Goal: Information Seeking & Learning: Check status

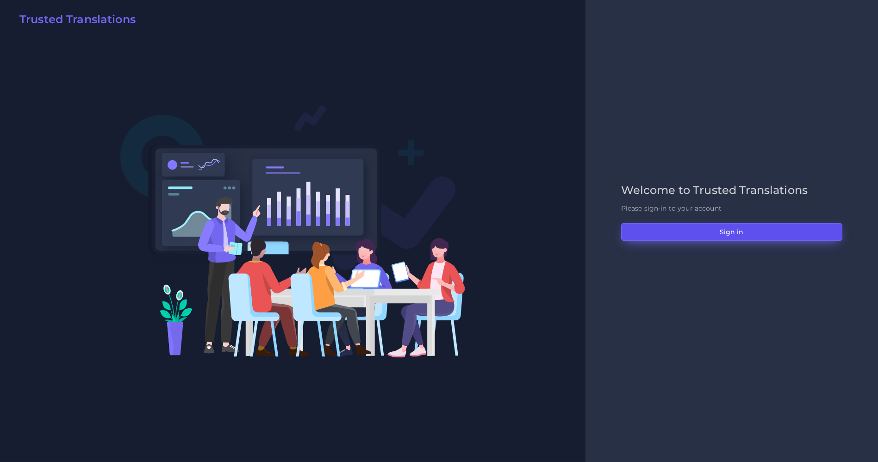
click at [741, 229] on button "Sign in" at bounding box center [731, 232] width 221 height 18
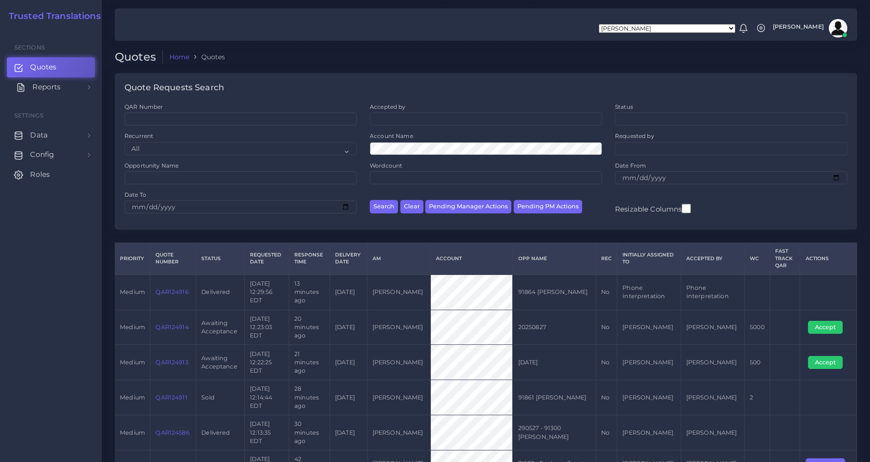
click at [49, 85] on span "Reports" at bounding box center [46, 87] width 28 height 10
click at [45, 127] on span "Campaigns" at bounding box center [53, 129] width 41 height 10
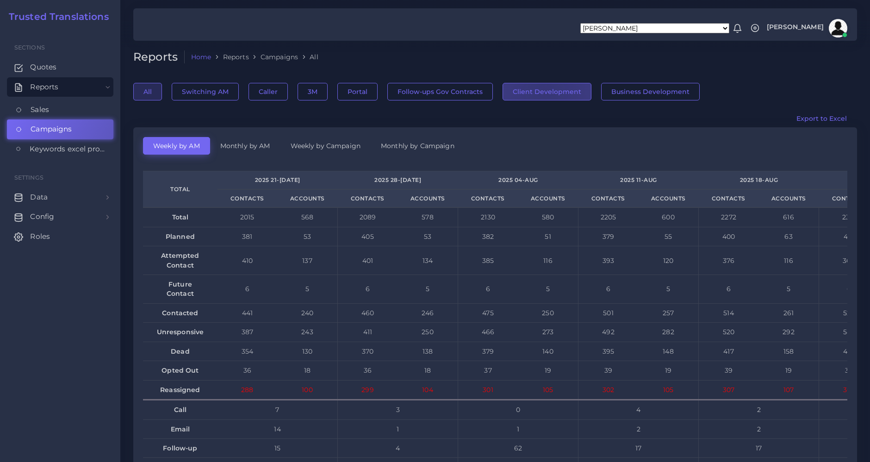
click at [540, 91] on button "Client Development" at bounding box center [546, 92] width 89 height 18
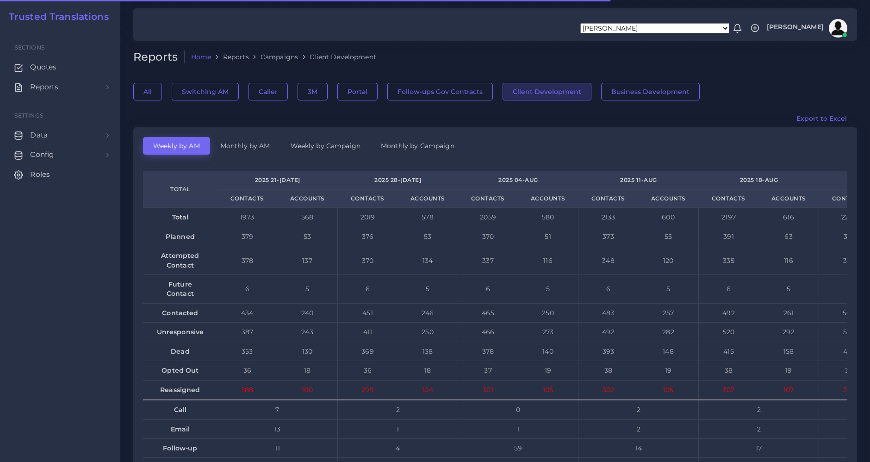
click at [248, 145] on link "Monthly by AM" at bounding box center [245, 146] width 70 height 18
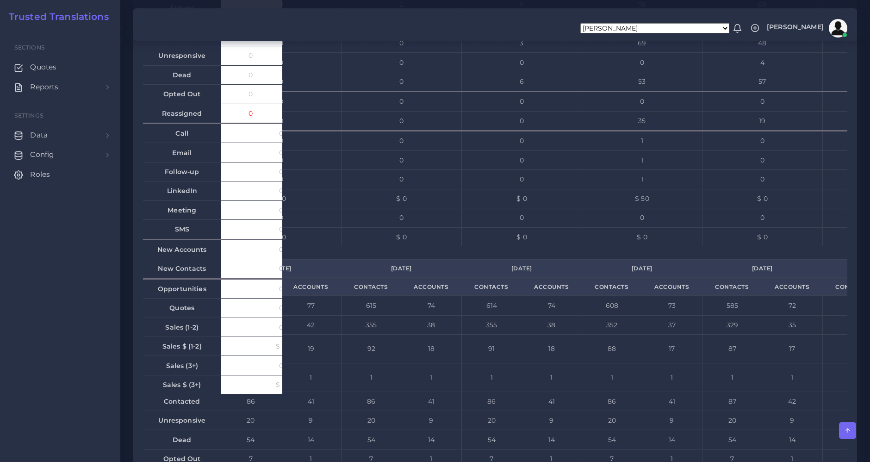
scroll to position [0, 80]
click at [50, 17] on h2 "Trusted Translations" at bounding box center [55, 16] width 106 height 11
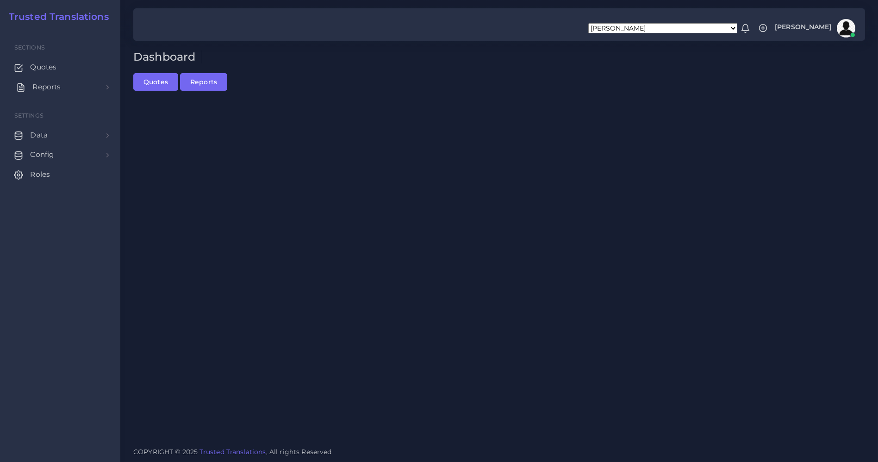
click at [48, 87] on span "Reports" at bounding box center [46, 87] width 28 height 10
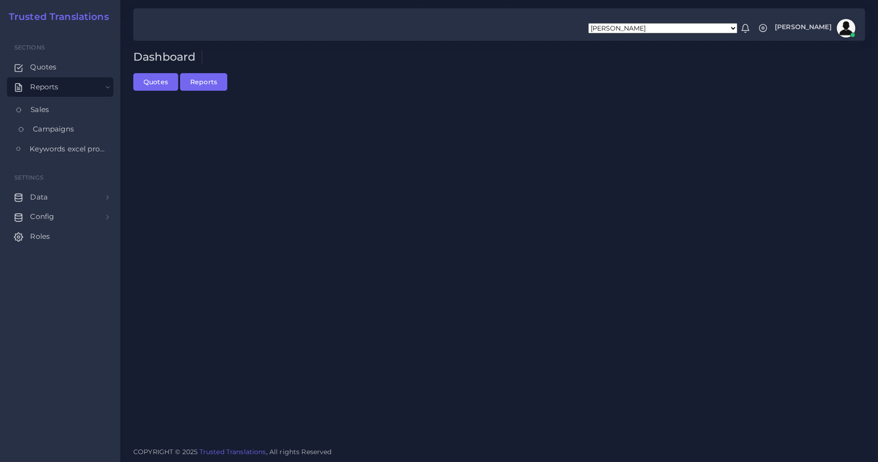
click at [49, 127] on span "Campaigns" at bounding box center [53, 129] width 41 height 10
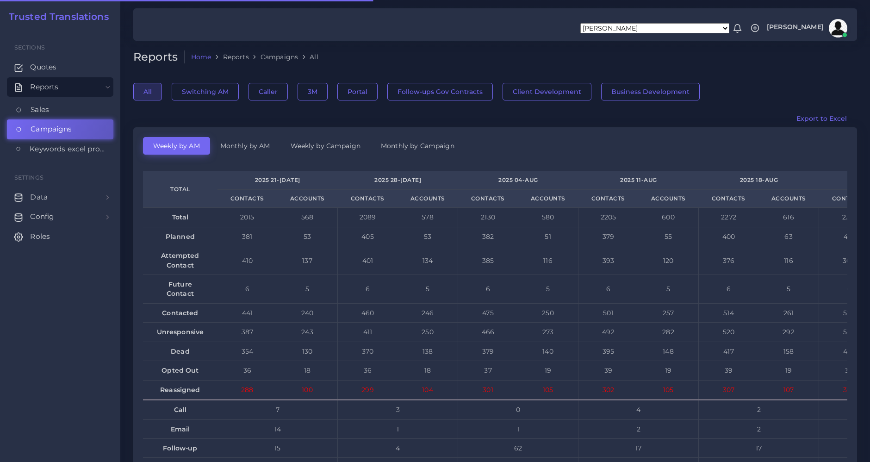
click at [841, 26] on img at bounding box center [838, 28] width 19 height 19
click at [757, 26] on icon at bounding box center [754, 28] width 9 height 9
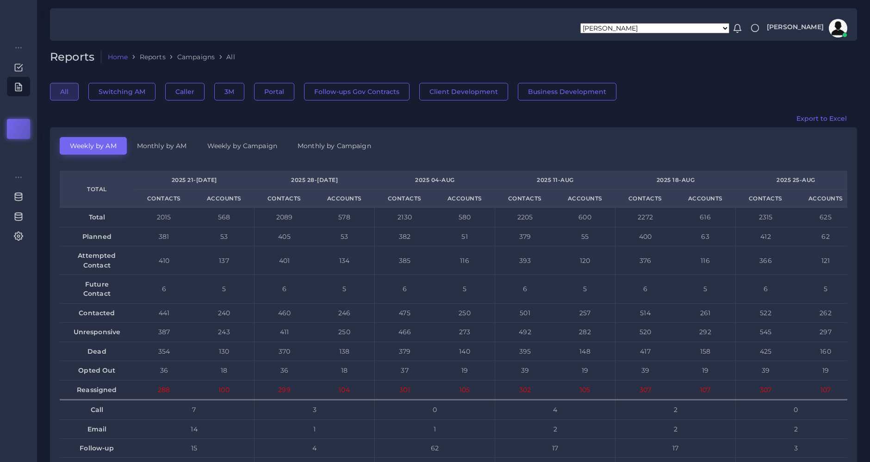
click at [804, 25] on span "[PERSON_NAME]" at bounding box center [795, 27] width 57 height 6
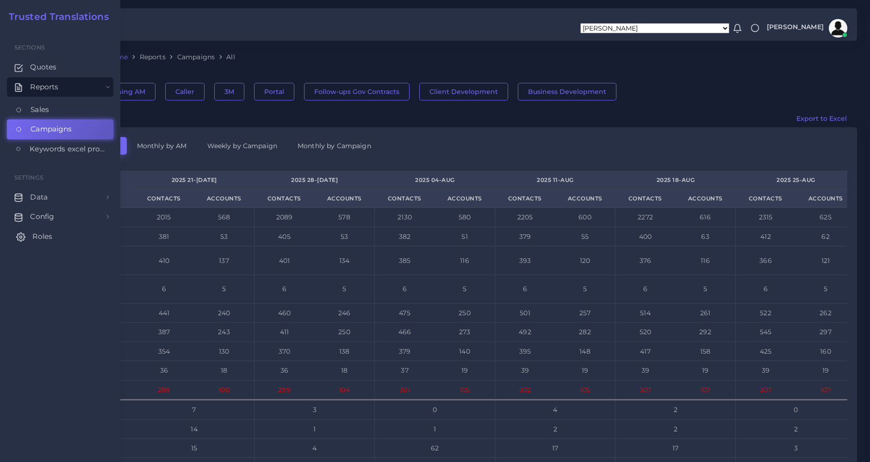
click at [21, 235] on circle at bounding box center [20, 236] width 2 height 2
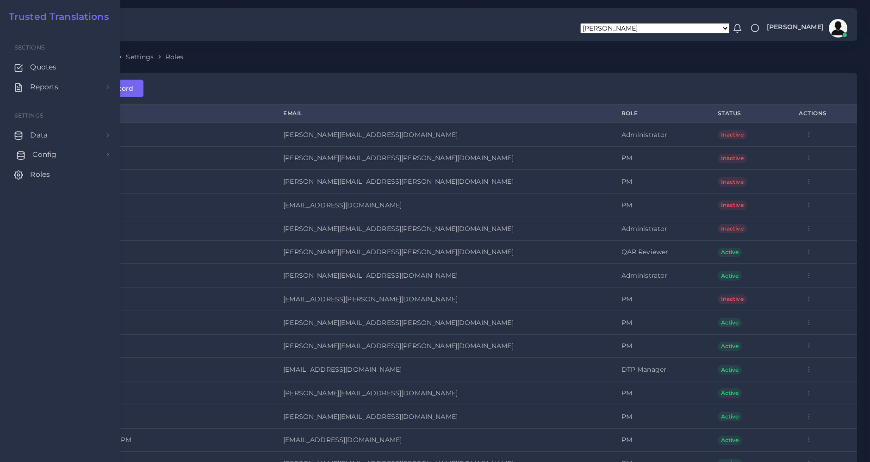
click at [20, 155] on icon at bounding box center [20, 155] width 9 height 9
click at [43, 82] on span "Reports" at bounding box center [46, 87] width 28 height 10
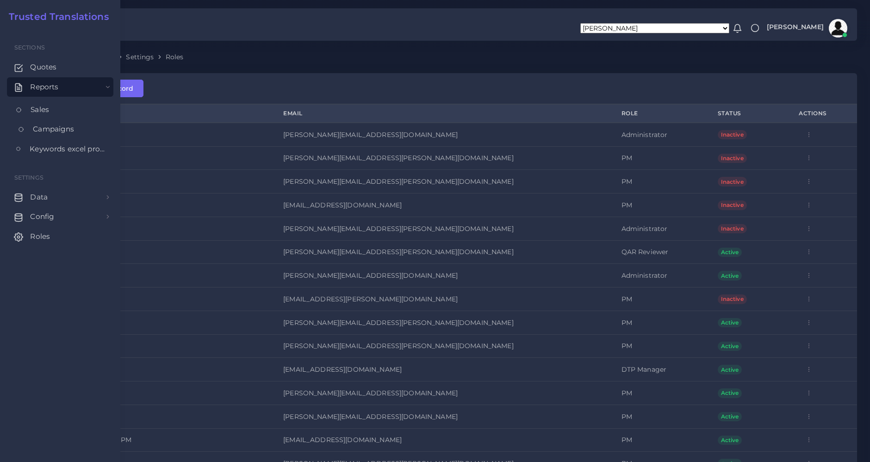
click at [43, 126] on span "Campaigns" at bounding box center [53, 129] width 41 height 10
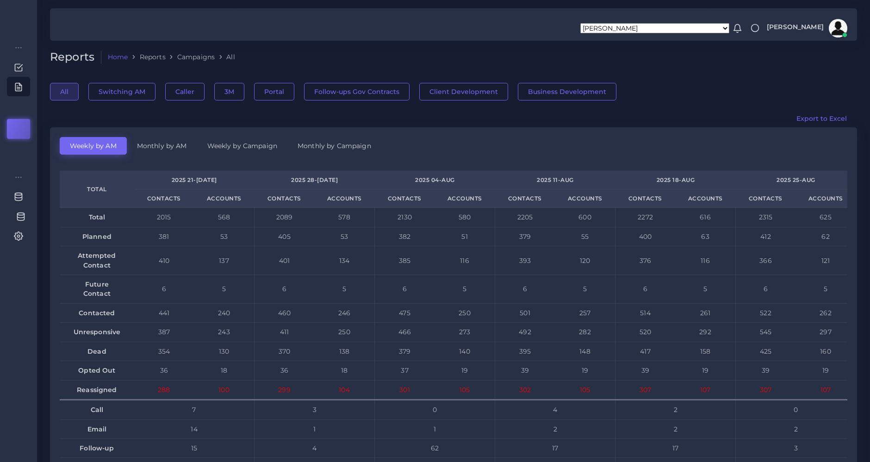
click at [19, 216] on icon at bounding box center [20, 216] width 9 height 9
click at [17, 48] on icon at bounding box center [18, 47] width 8 height 8
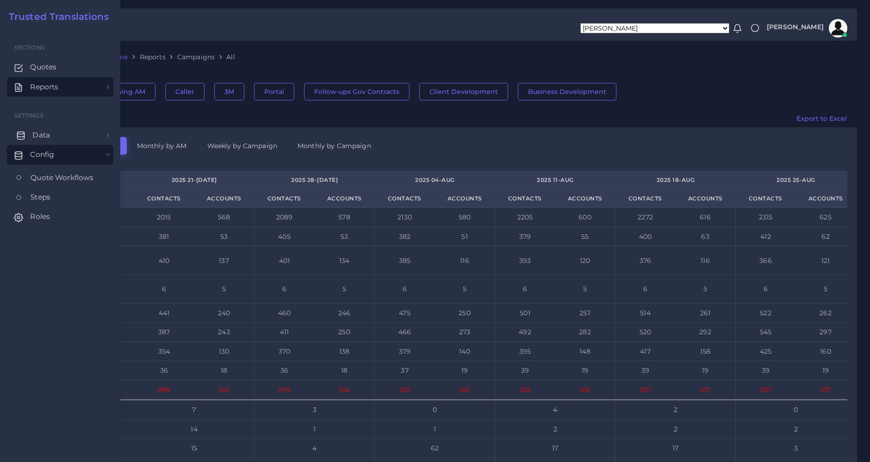
click at [38, 138] on span "Data" at bounding box center [41, 135] width 18 height 10
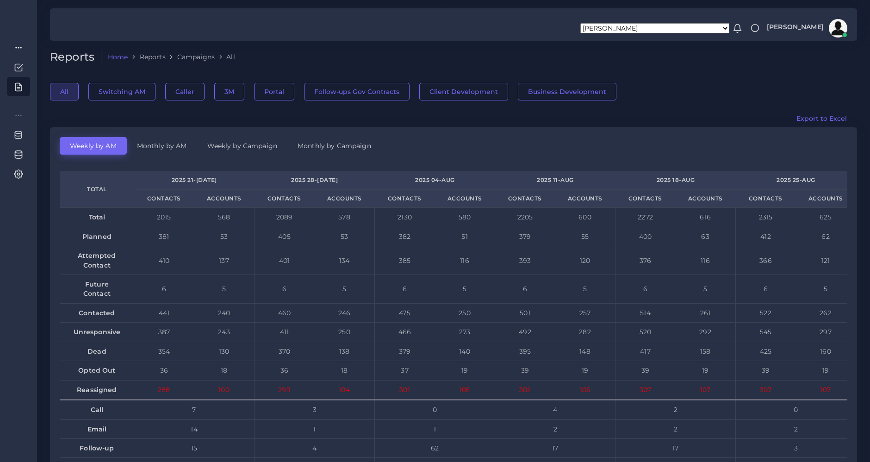
click at [505, 115] on div "Export to Excel" at bounding box center [453, 119] width 820 height 18
click at [453, 93] on button "Client Development" at bounding box center [463, 92] width 89 height 18
click at [757, 27] on icon at bounding box center [754, 28] width 9 height 9
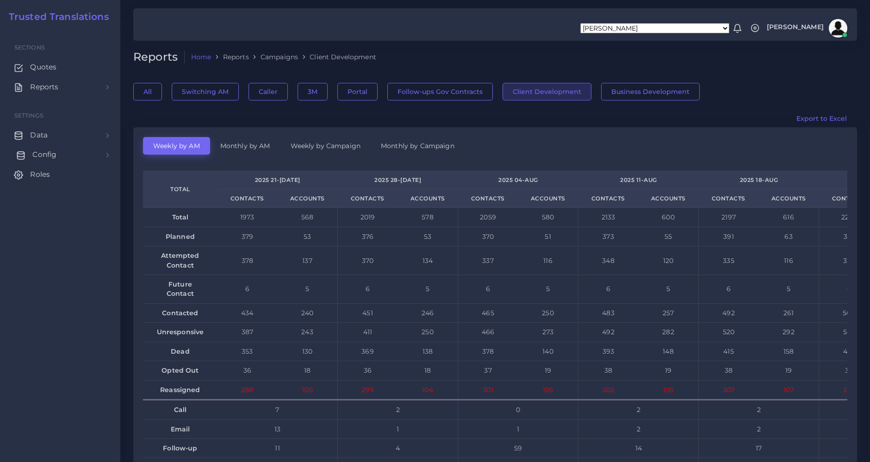
click at [43, 155] on span "Config" at bounding box center [44, 154] width 24 height 10
click at [40, 134] on span "Data" at bounding box center [41, 135] width 18 height 10
click at [243, 144] on link "Monthly by AM" at bounding box center [245, 146] width 70 height 18
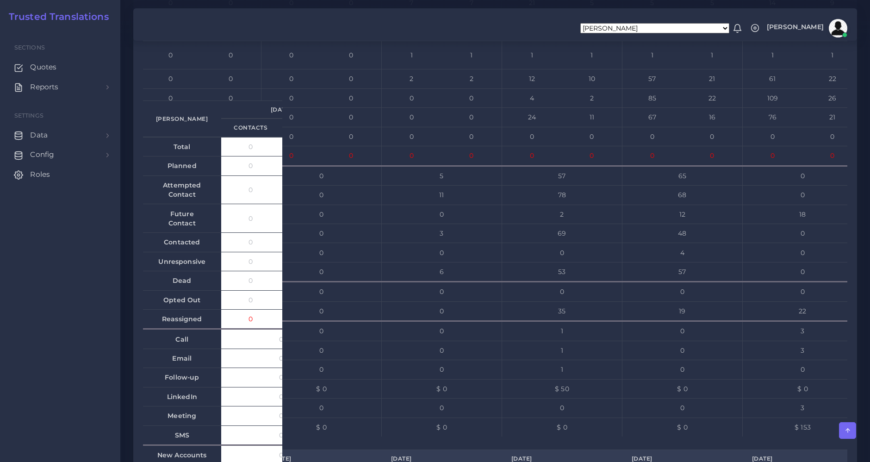
scroll to position [6373, 0]
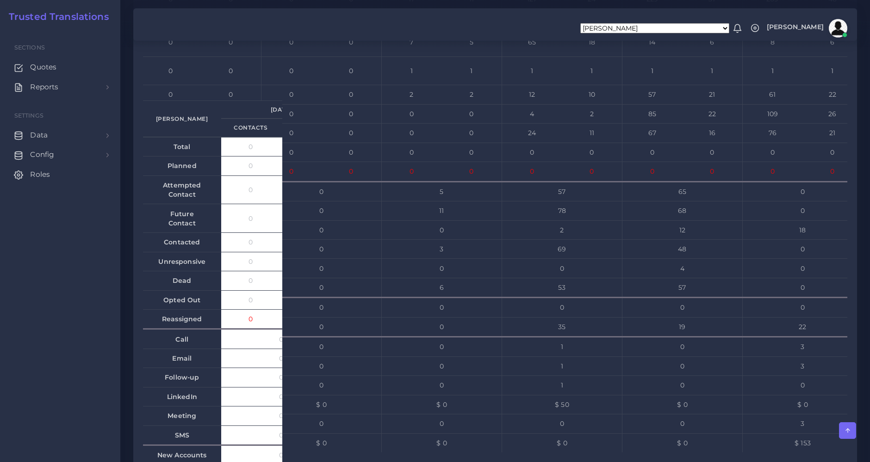
drag, startPoint x: 159, startPoint y: 110, endPoint x: 195, endPoint y: 124, distance: 38.9
drag, startPoint x: 650, startPoint y: 111, endPoint x: 688, endPoint y: 110, distance: 38.4
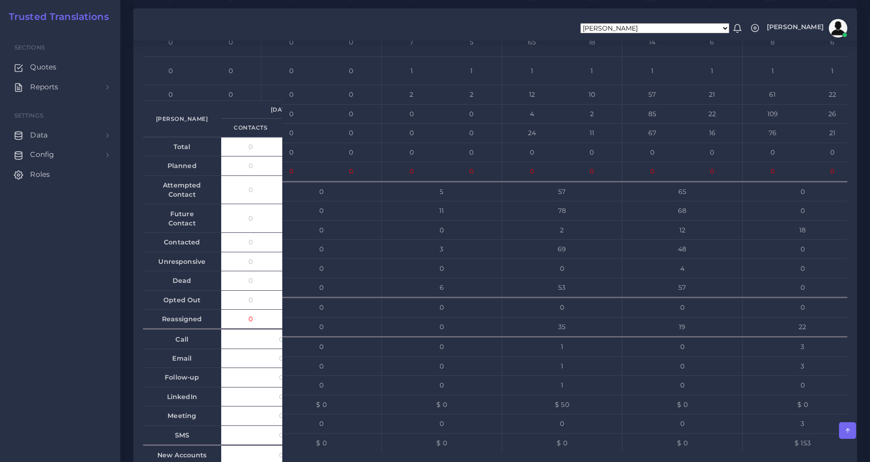
drag, startPoint x: 762, startPoint y: 112, endPoint x: 816, endPoint y: 114, distance: 53.7
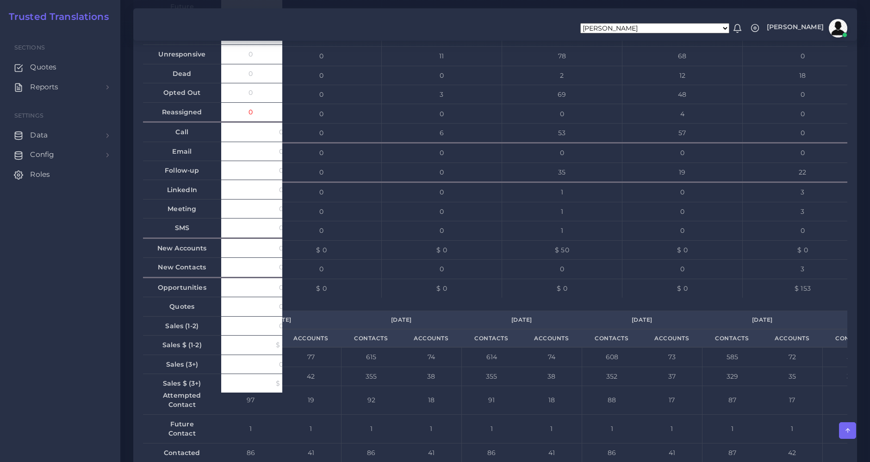
scroll to position [6630, 0]
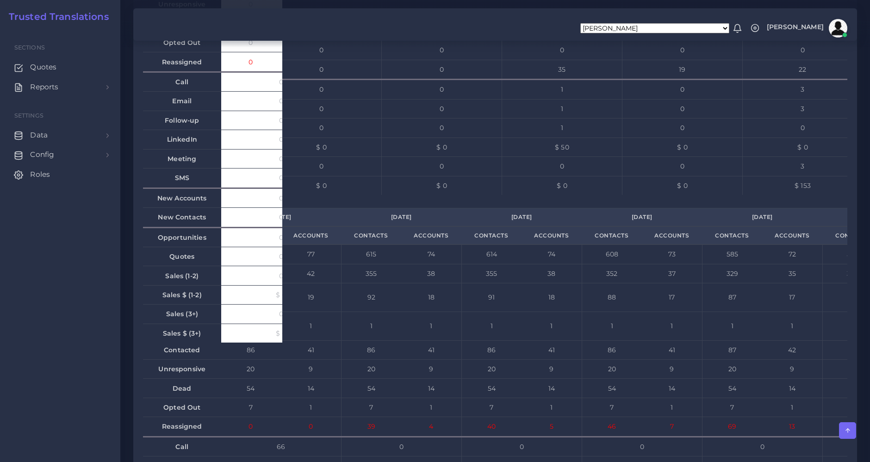
drag, startPoint x: 665, startPoint y: 243, endPoint x: 673, endPoint y: 310, distance: 67.5
drag, startPoint x: 784, startPoint y: 241, endPoint x: 792, endPoint y: 315, distance: 74.4
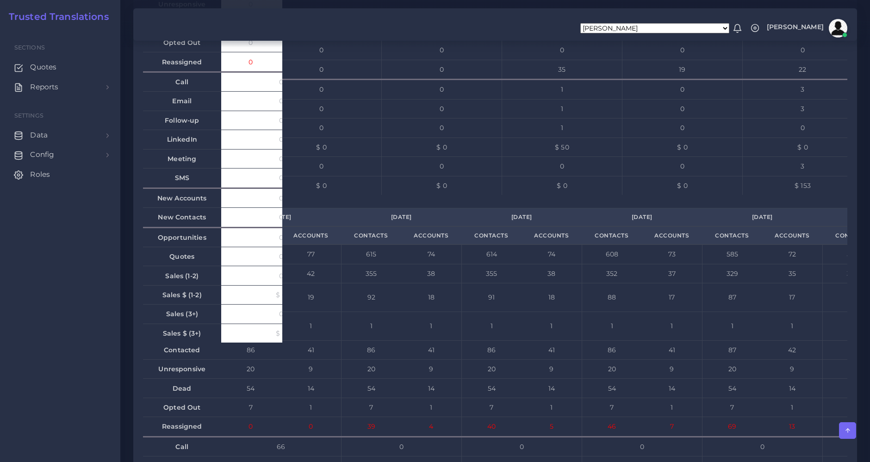
drag, startPoint x: 782, startPoint y: 340, endPoint x: 801, endPoint y: 341, distance: 18.6
drag, startPoint x: 779, startPoint y: 318, endPoint x: 790, endPoint y: 320, distance: 10.8
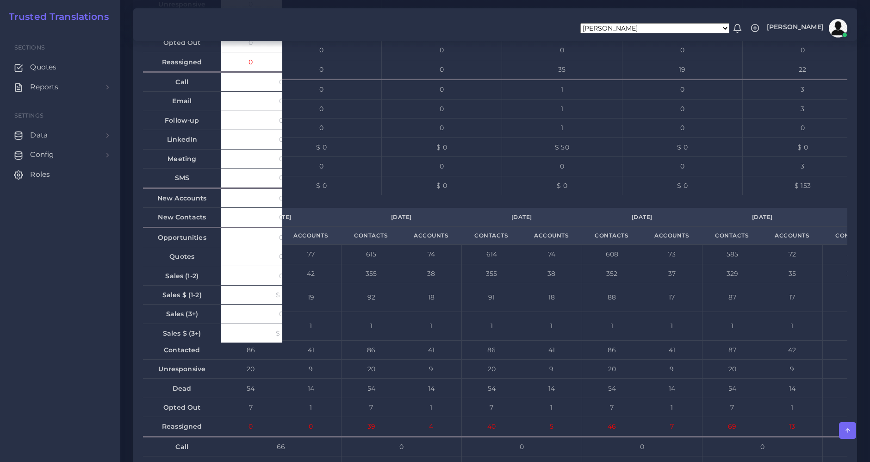
drag, startPoint x: 787, startPoint y: 243, endPoint x: 788, endPoint y: 252, distance: 8.4
drag, startPoint x: 781, startPoint y: 312, endPoint x: 781, endPoint y: 318, distance: 5.6
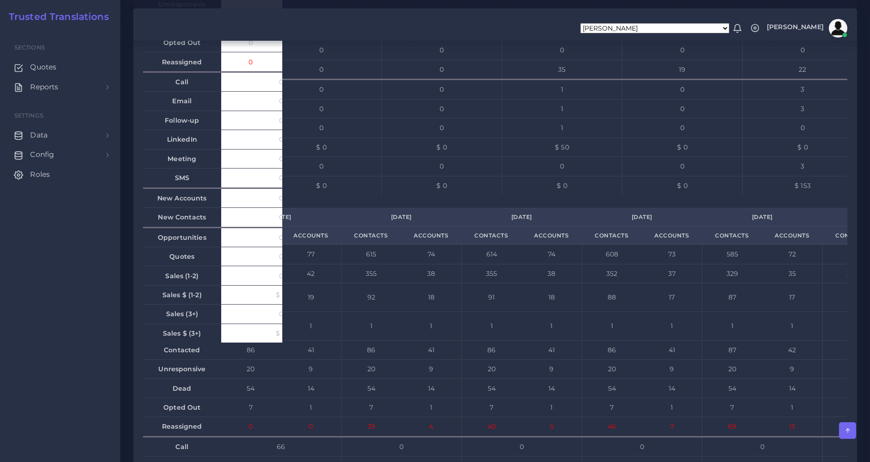
drag, startPoint x: 779, startPoint y: 338, endPoint x: 799, endPoint y: 339, distance: 19.9
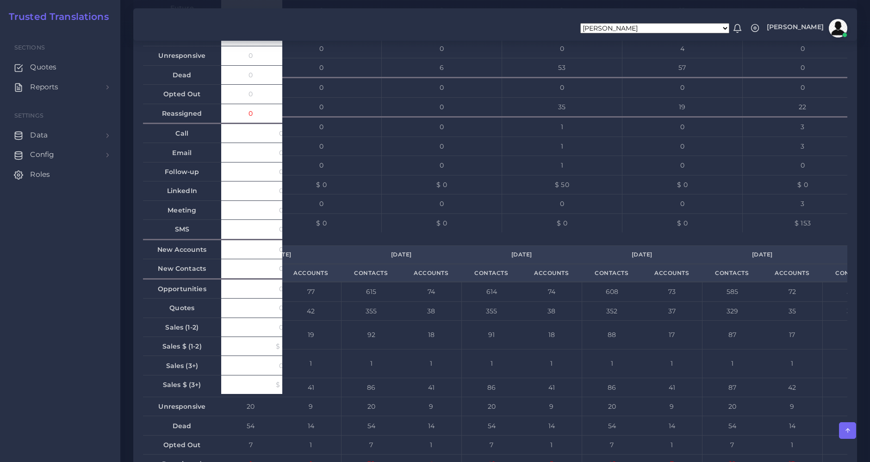
scroll to position [6579, 0]
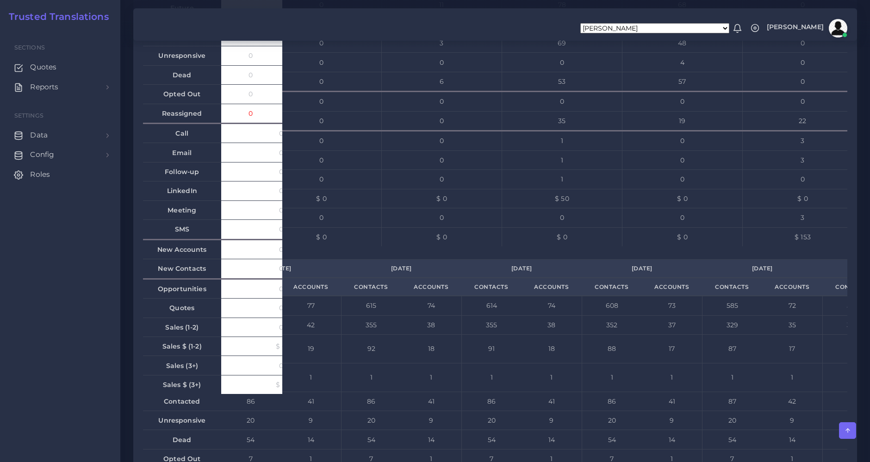
drag, startPoint x: 782, startPoint y: 133, endPoint x: 791, endPoint y: 230, distance: 97.1
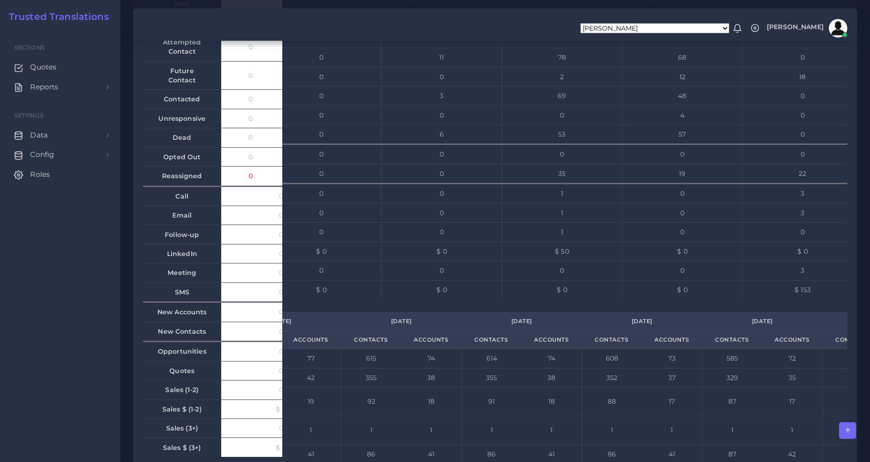
scroll to position [6528, 0]
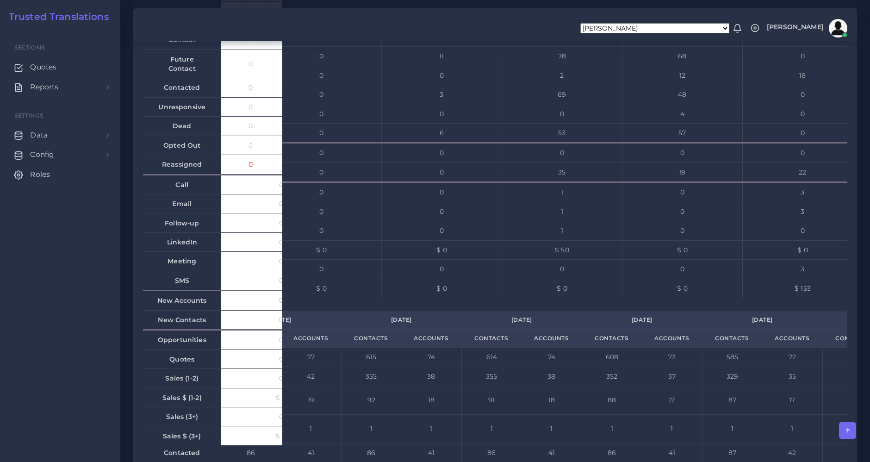
drag, startPoint x: 786, startPoint y: 346, endPoint x: 793, endPoint y: 345, distance: 7.4
drag, startPoint x: 787, startPoint y: 184, endPoint x: 785, endPoint y: 232, distance: 47.7
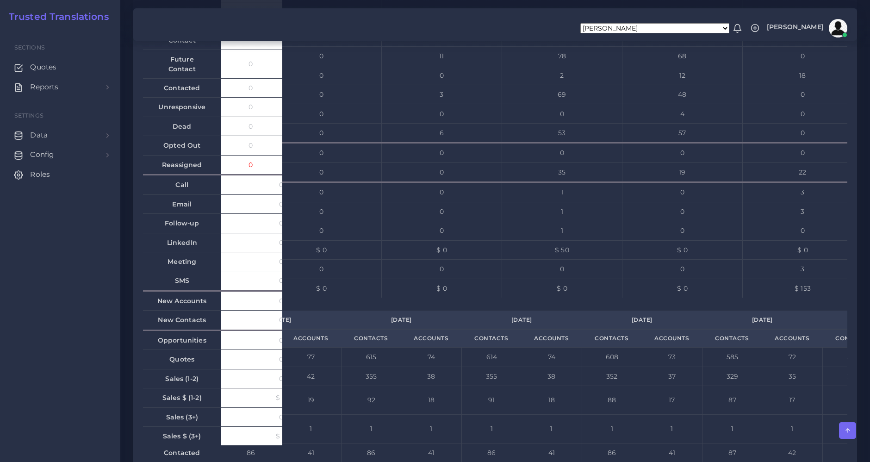
drag, startPoint x: 785, startPoint y: 202, endPoint x: 791, endPoint y: 201, distance: 5.6
drag, startPoint x: 786, startPoint y: 181, endPoint x: 795, endPoint y: 182, distance: 8.3
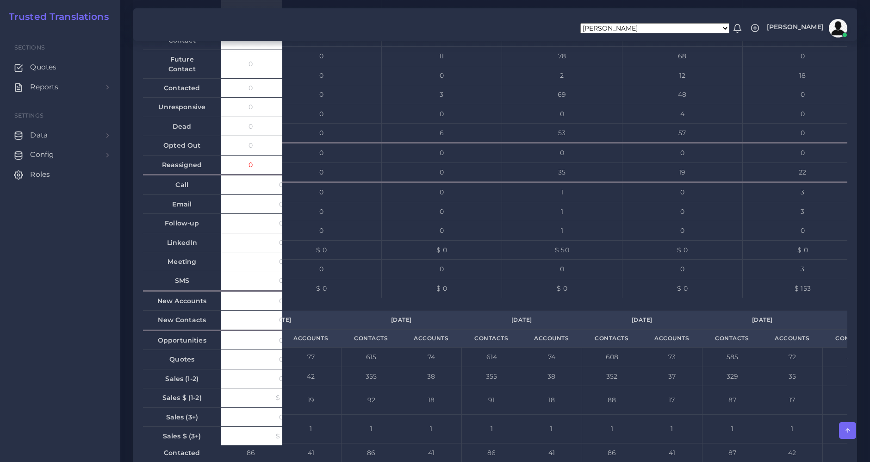
drag, startPoint x: 784, startPoint y: 221, endPoint x: 797, endPoint y: 221, distance: 12.5
drag, startPoint x: 784, startPoint y: 183, endPoint x: 788, endPoint y: 183, distance: 4.6
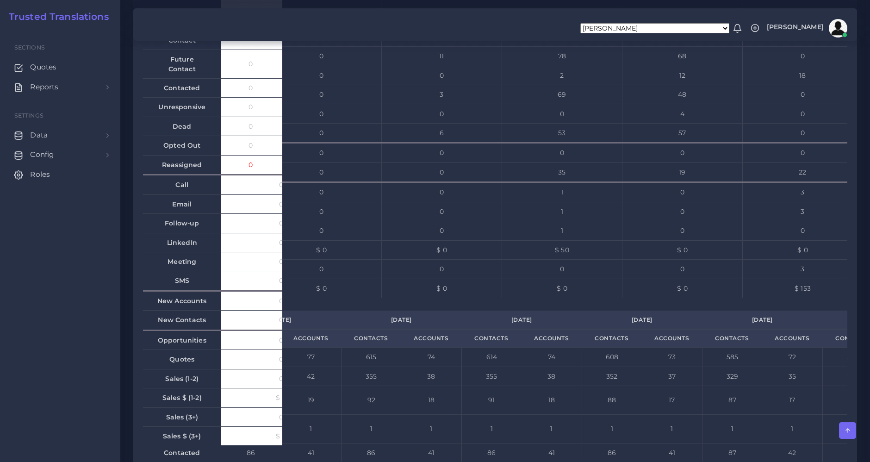
drag, startPoint x: 785, startPoint y: 182, endPoint x: 792, endPoint y: 181, distance: 6.6
drag, startPoint x: 784, startPoint y: 222, endPoint x: 796, endPoint y: 221, distance: 12.0
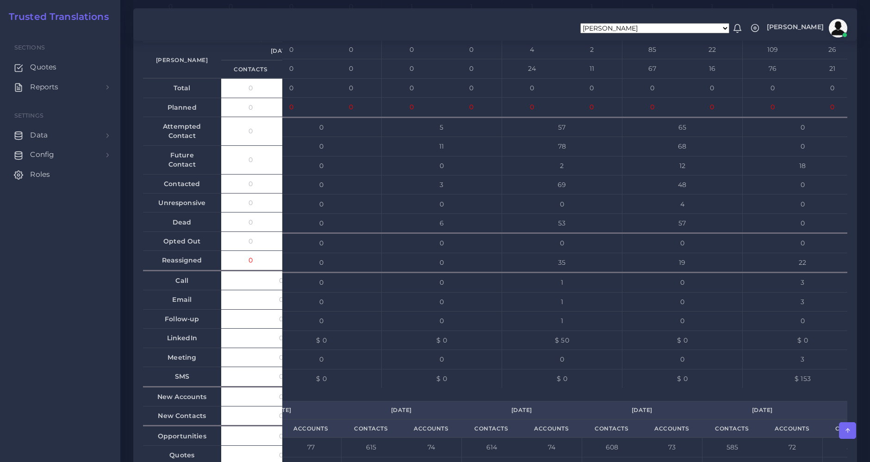
scroll to position [6425, 0]
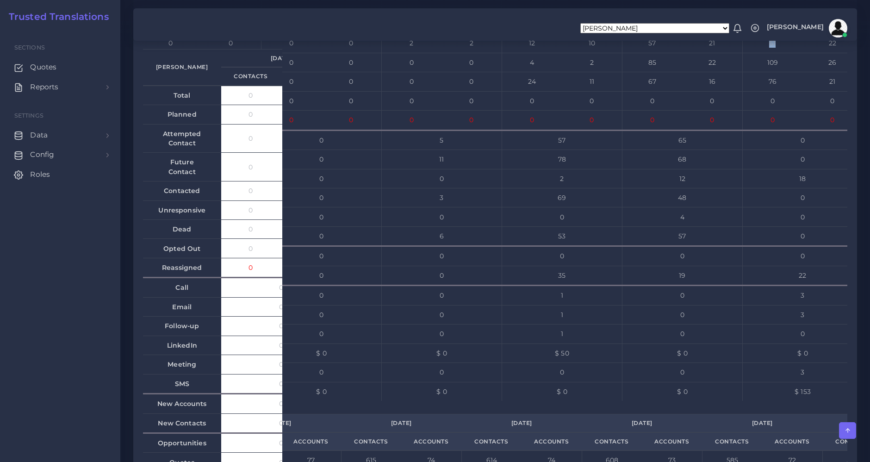
drag, startPoint x: 750, startPoint y: 190, endPoint x: 762, endPoint y: 190, distance: 12.5
drag, startPoint x: 752, startPoint y: 116, endPoint x: 768, endPoint y: 116, distance: 15.7
drag, startPoint x: 753, startPoint y: 143, endPoint x: 764, endPoint y: 140, distance: 11.4
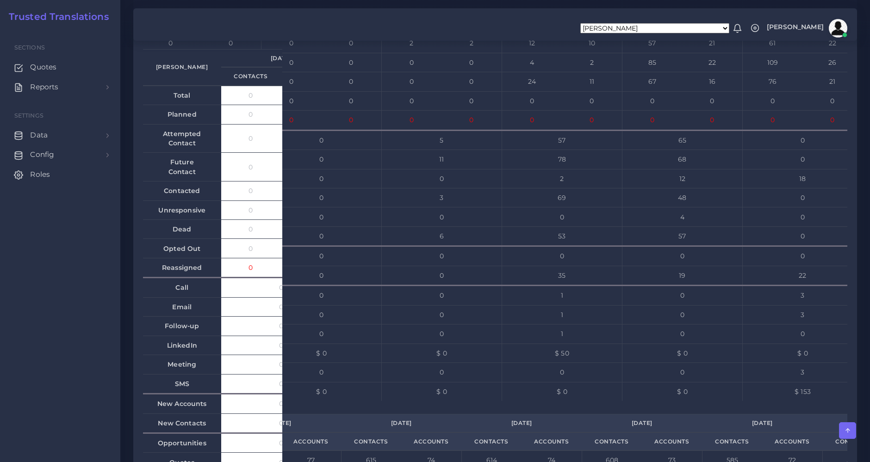
drag, startPoint x: 753, startPoint y: 116, endPoint x: 761, endPoint y: 118, distance: 8.2
drag, startPoint x: 755, startPoint y: 191, endPoint x: 766, endPoint y: 189, distance: 11.7
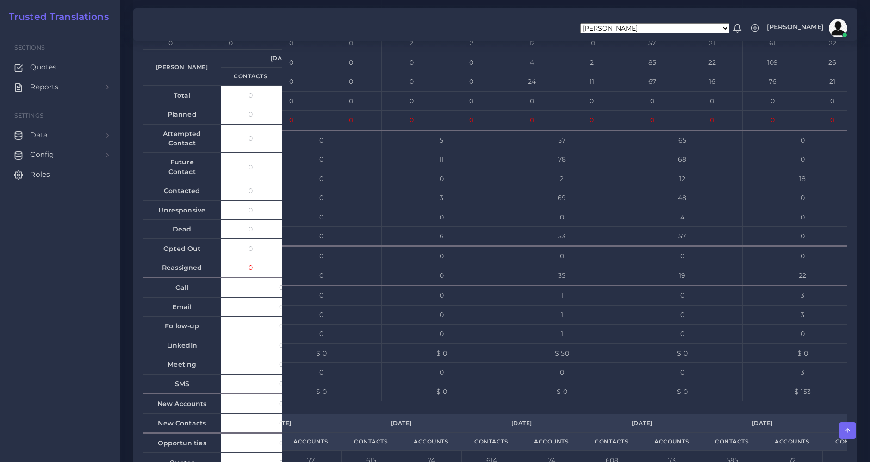
drag, startPoint x: 753, startPoint y: 113, endPoint x: 762, endPoint y: 112, distance: 9.7
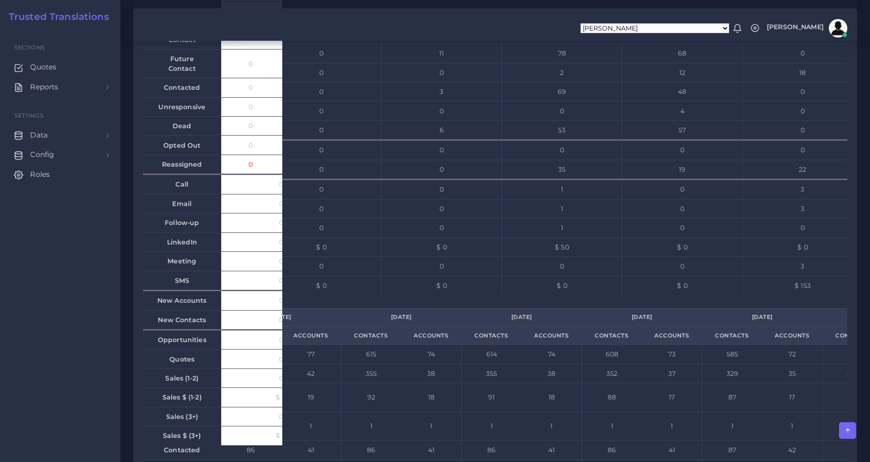
scroll to position [6528, 0]
drag, startPoint x: 784, startPoint y: 223, endPoint x: 798, endPoint y: 222, distance: 14.3
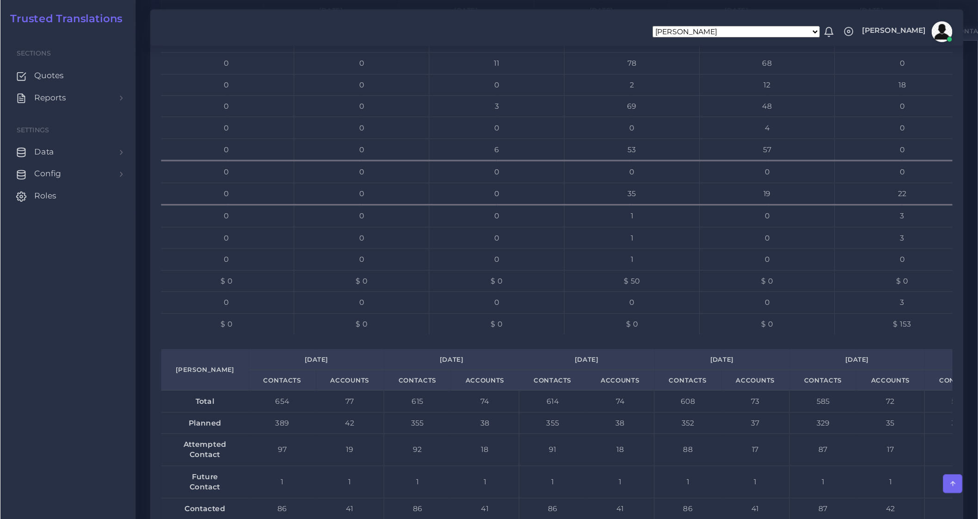
scroll to position [0, 0]
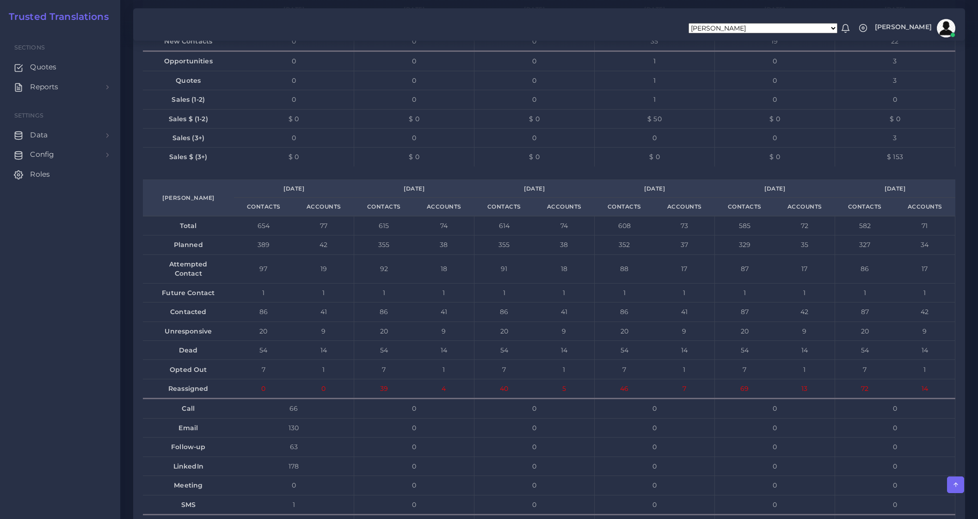
drag, startPoint x: 825, startPoint y: 0, endPoint x: 752, endPoint y: 107, distance: 129.8
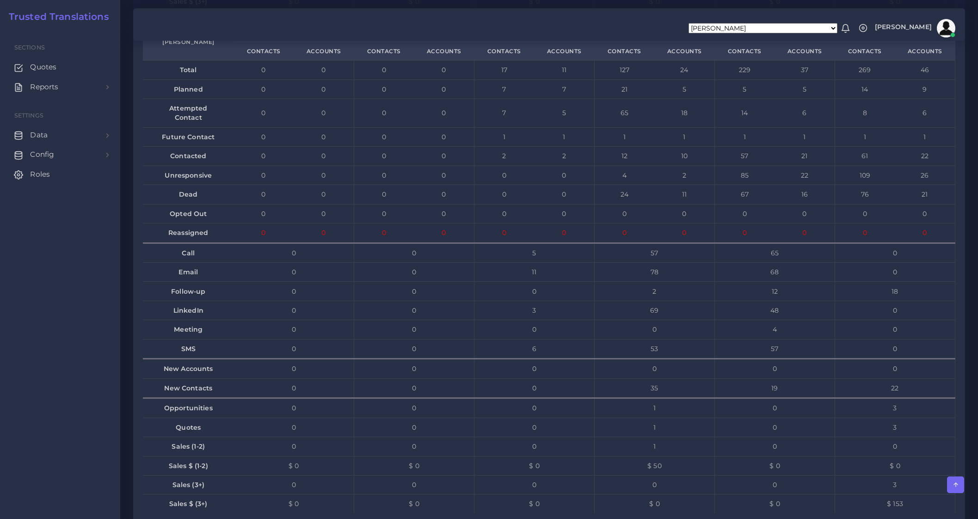
scroll to position [6123, 0]
